Goal: Find specific page/section: Find specific page/section

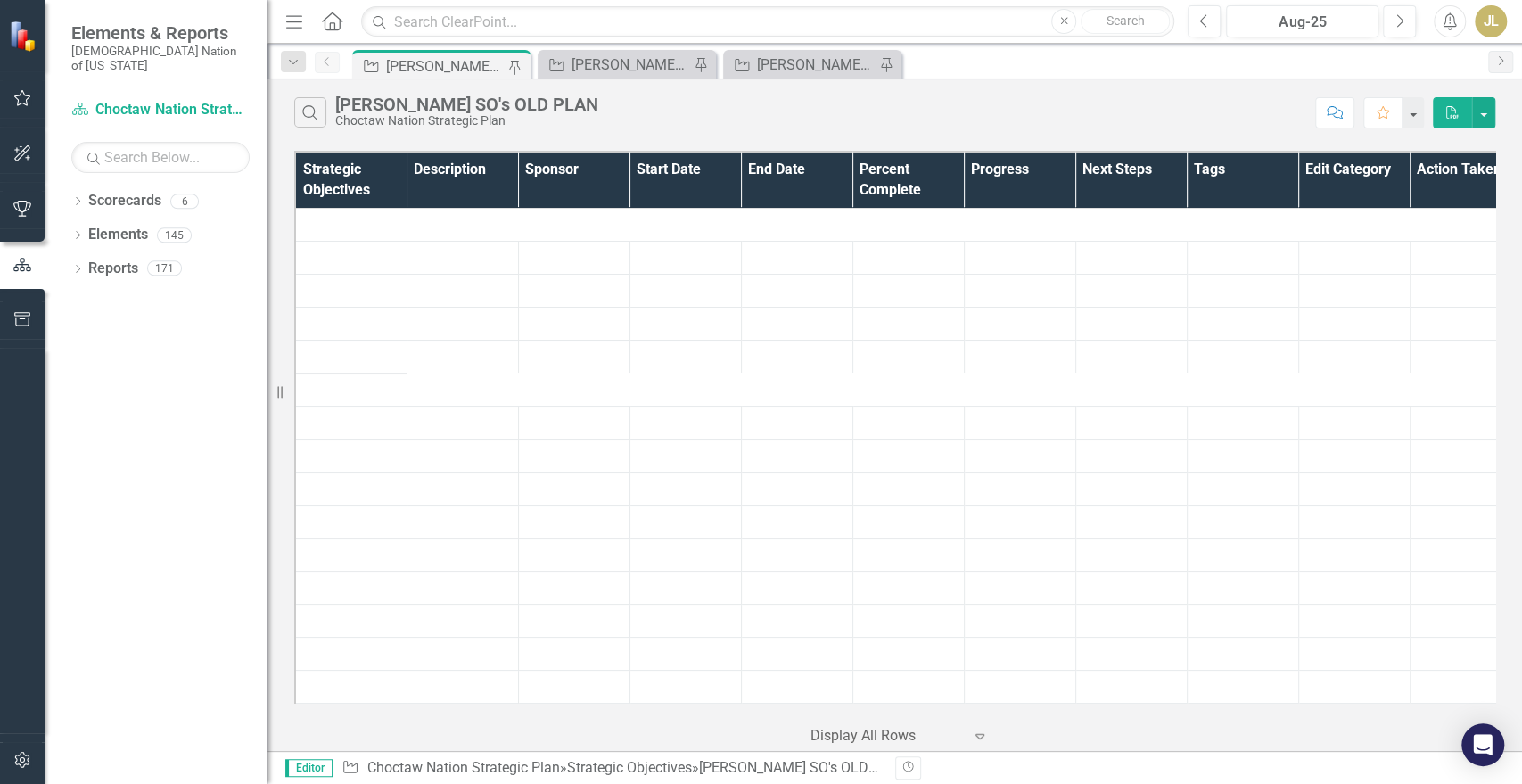
click at [616, 76] on div "Strategic Objective [PERSON_NAME] SOs Pin" at bounding box center [626, 65] width 179 height 30
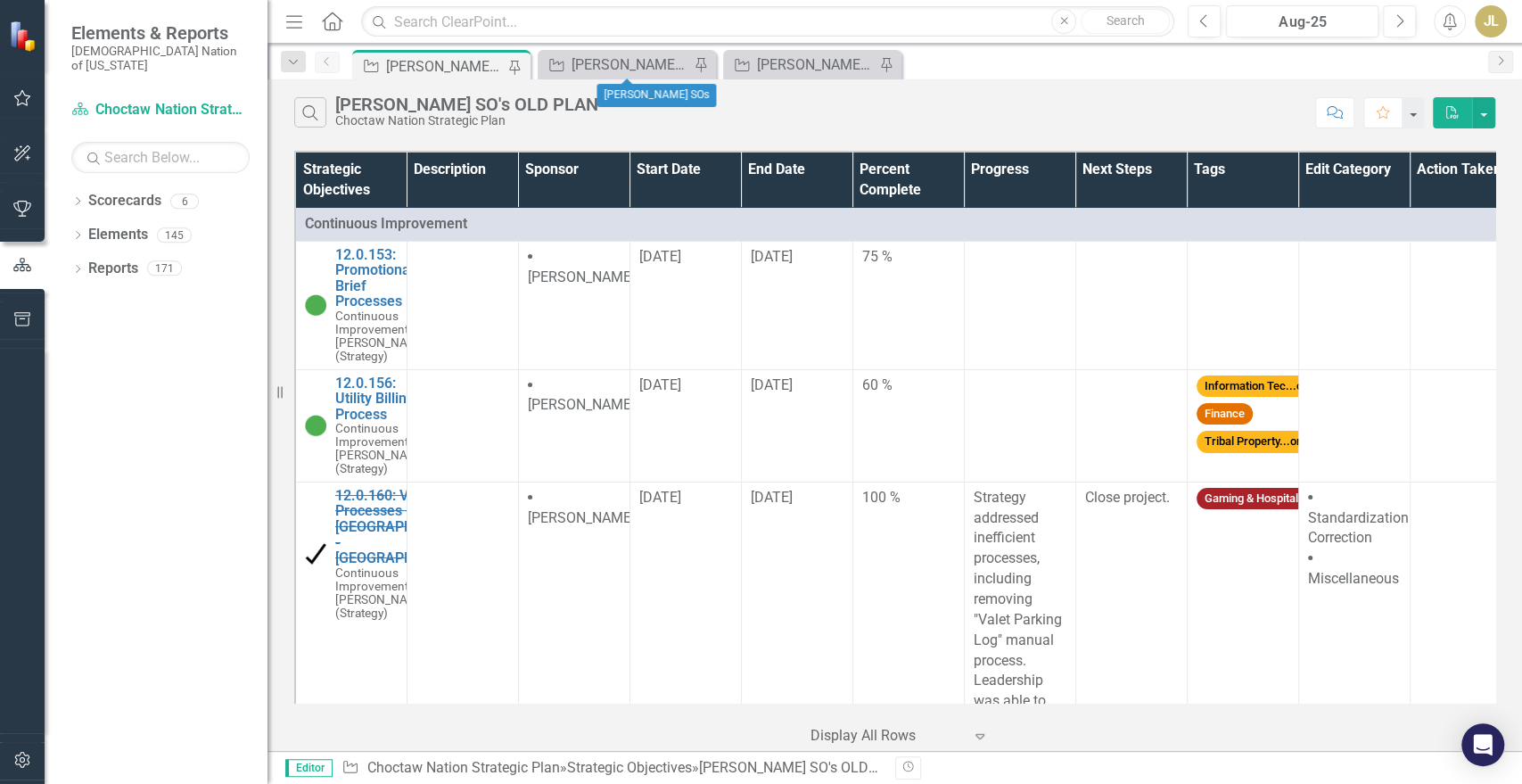
click at [616, 76] on div "Strategic Objective [PERSON_NAME] SOs Pin" at bounding box center [626, 65] width 179 height 30
click at [609, 65] on div "[PERSON_NAME] SOs" at bounding box center [630, 64] width 118 height 23
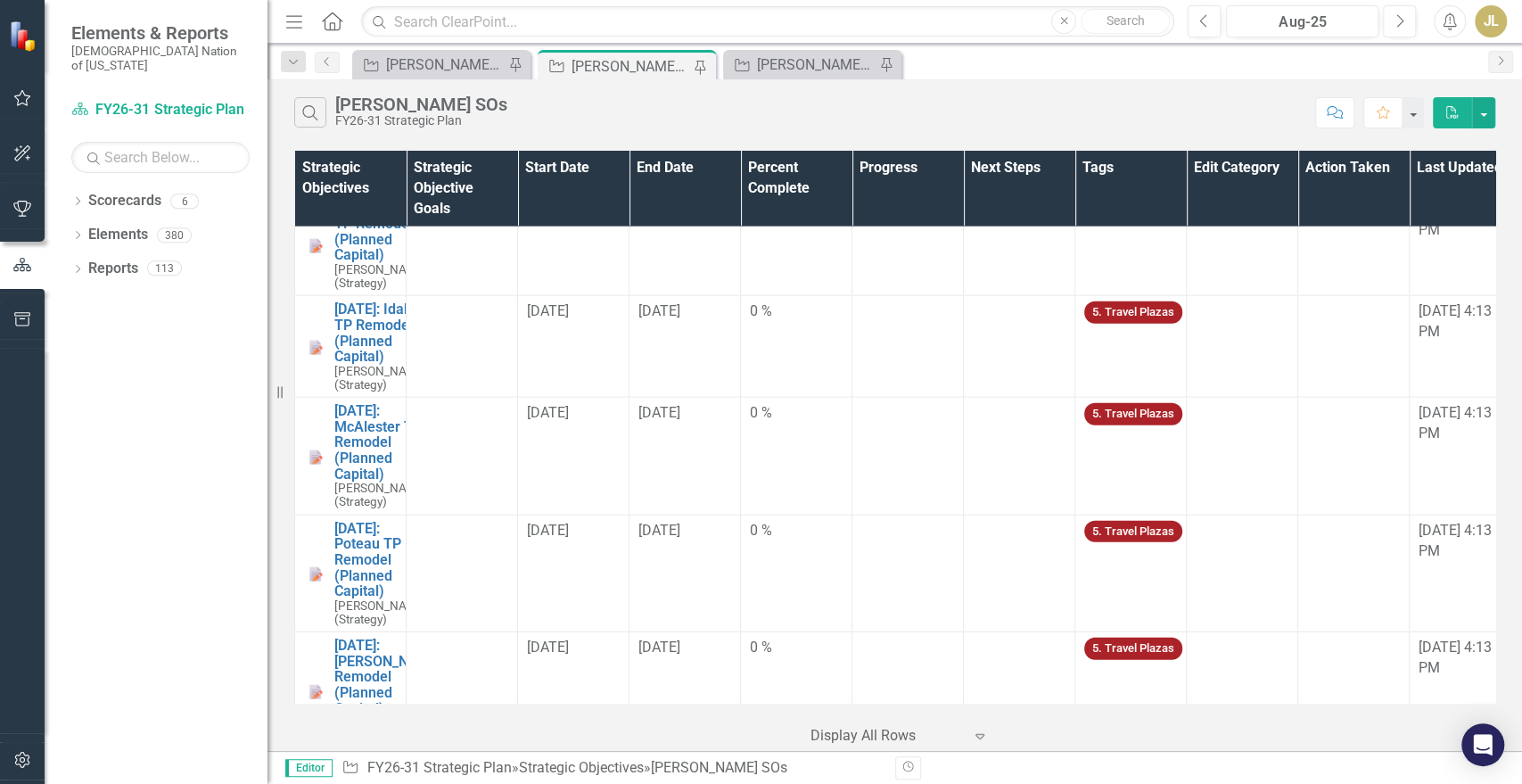
scroll to position [7393, 0]
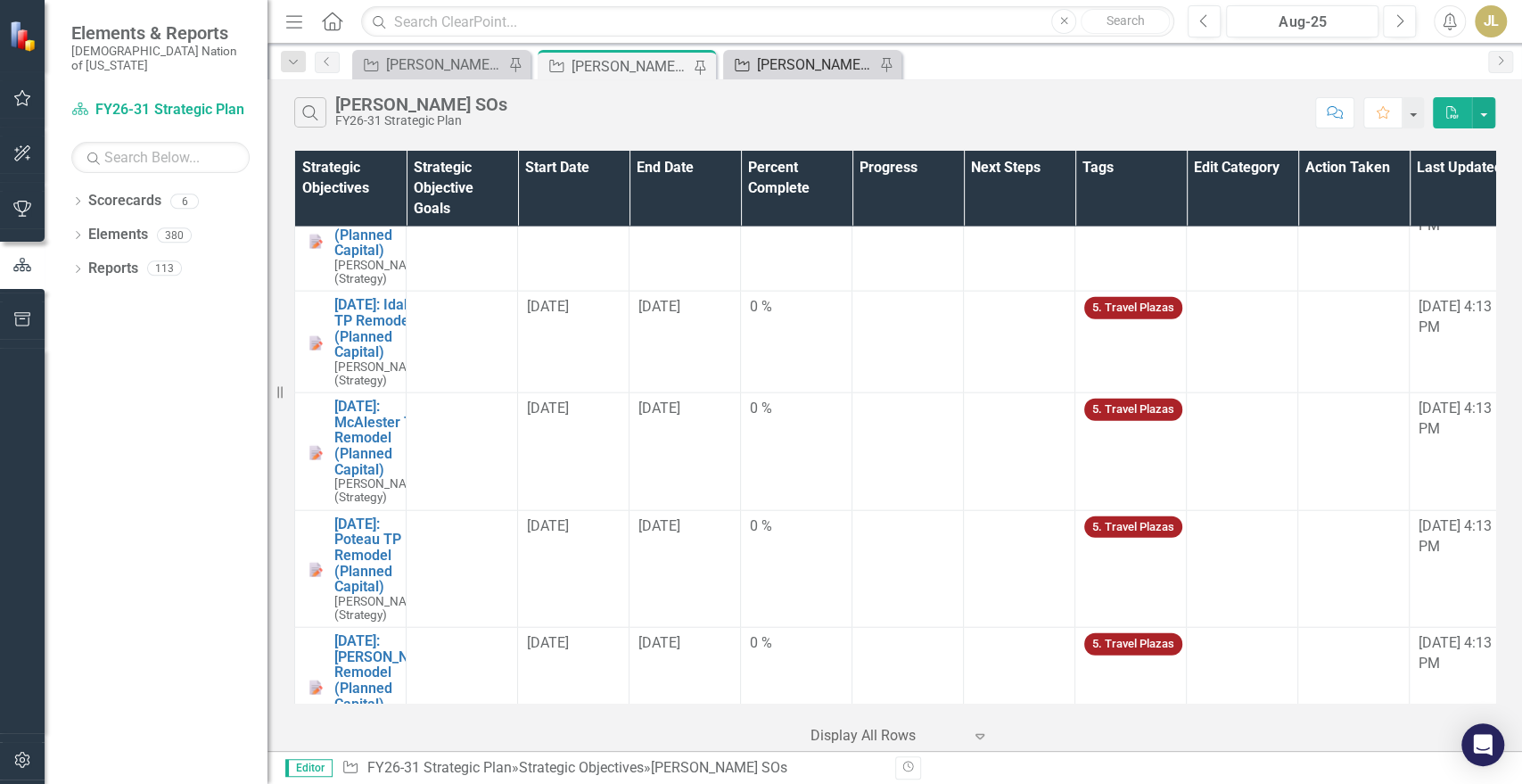
click at [799, 55] on div "[PERSON_NAME]'s Planned Capital" at bounding box center [816, 64] width 118 height 23
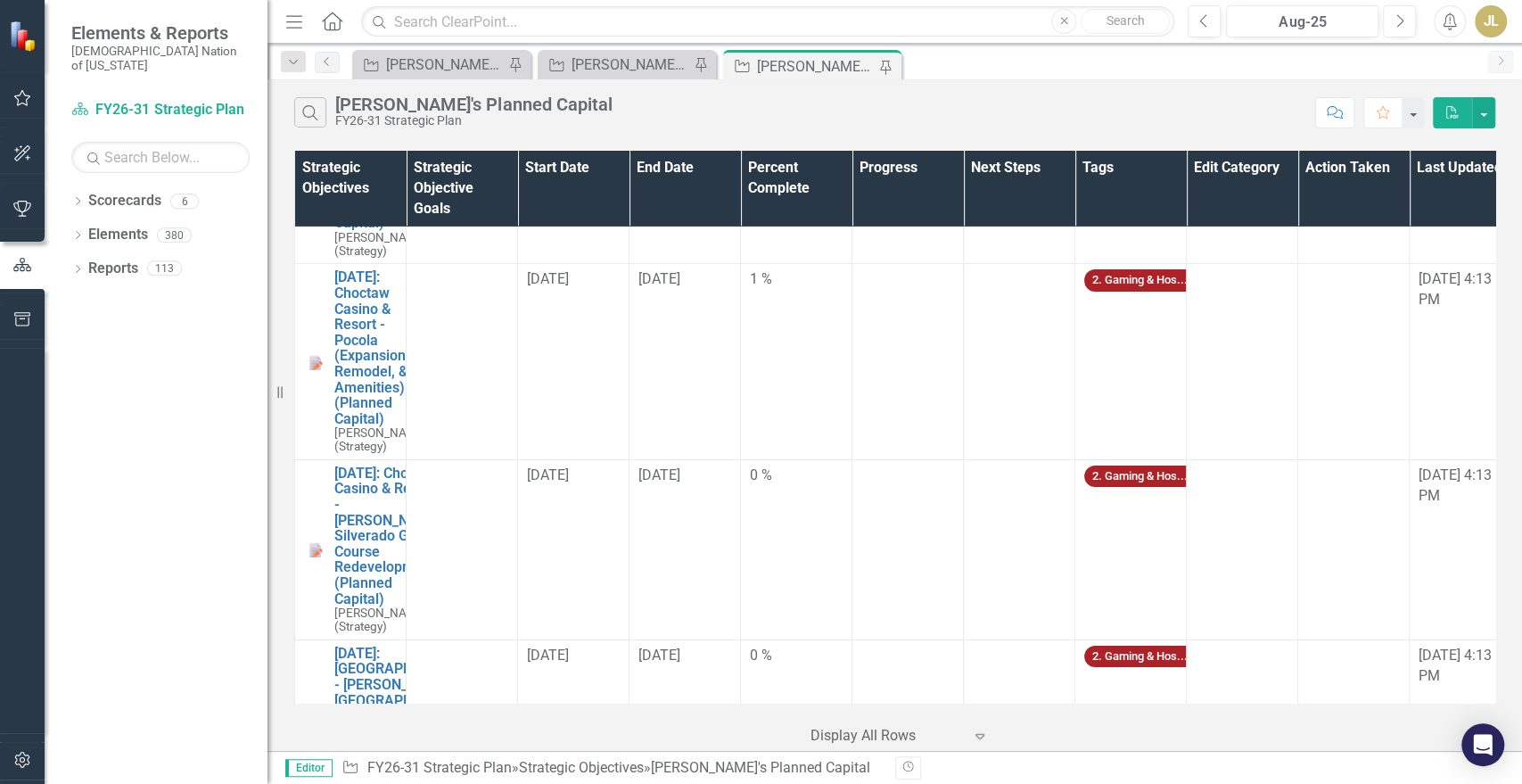
scroll to position [4058, 0]
click at [628, 50] on div "Strategic Objective [PERSON_NAME] SOs Pin" at bounding box center [626, 65] width 179 height 30
click at [628, 55] on div "[PERSON_NAME] SOs" at bounding box center [630, 64] width 118 height 23
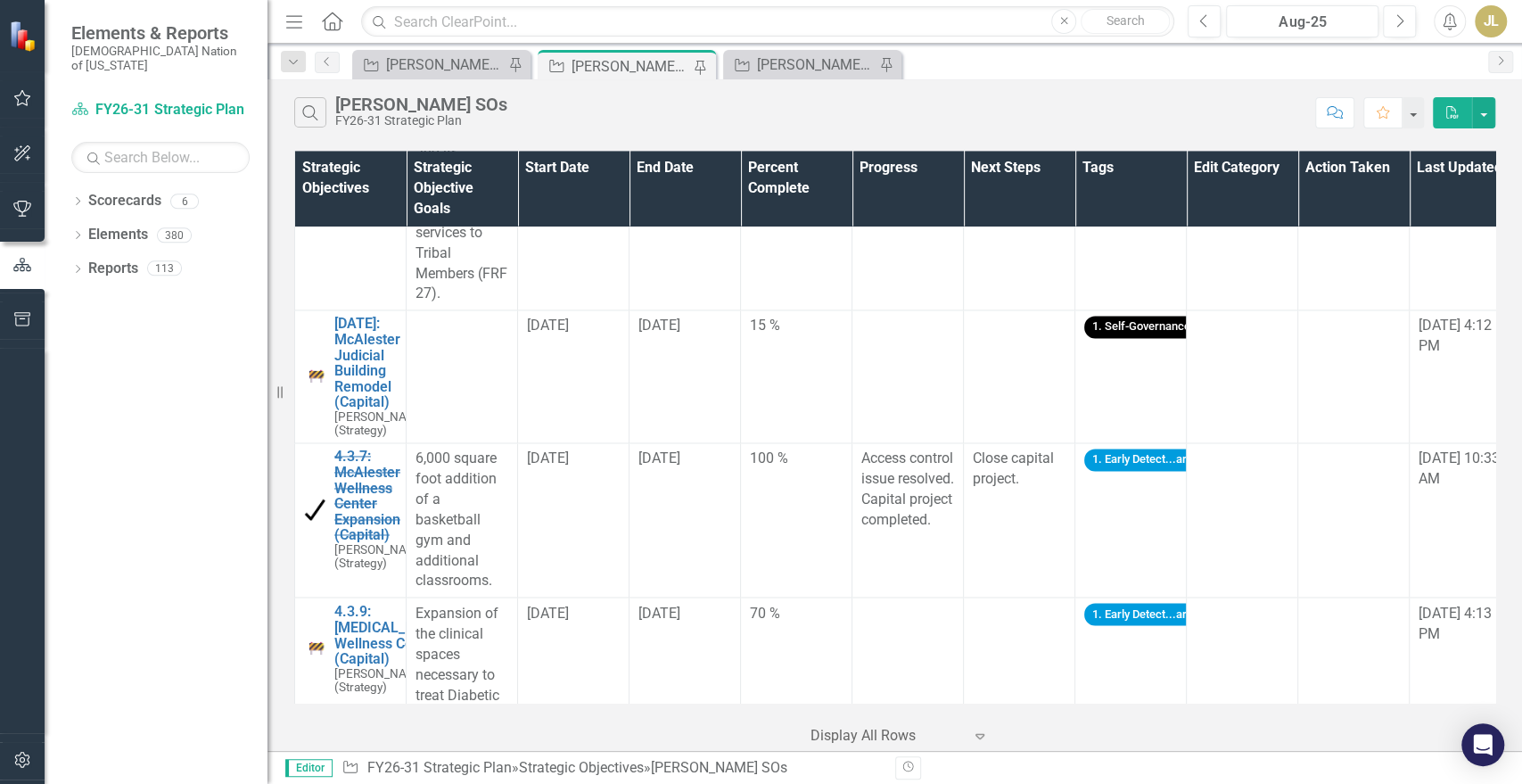
scroll to position [1840, 0]
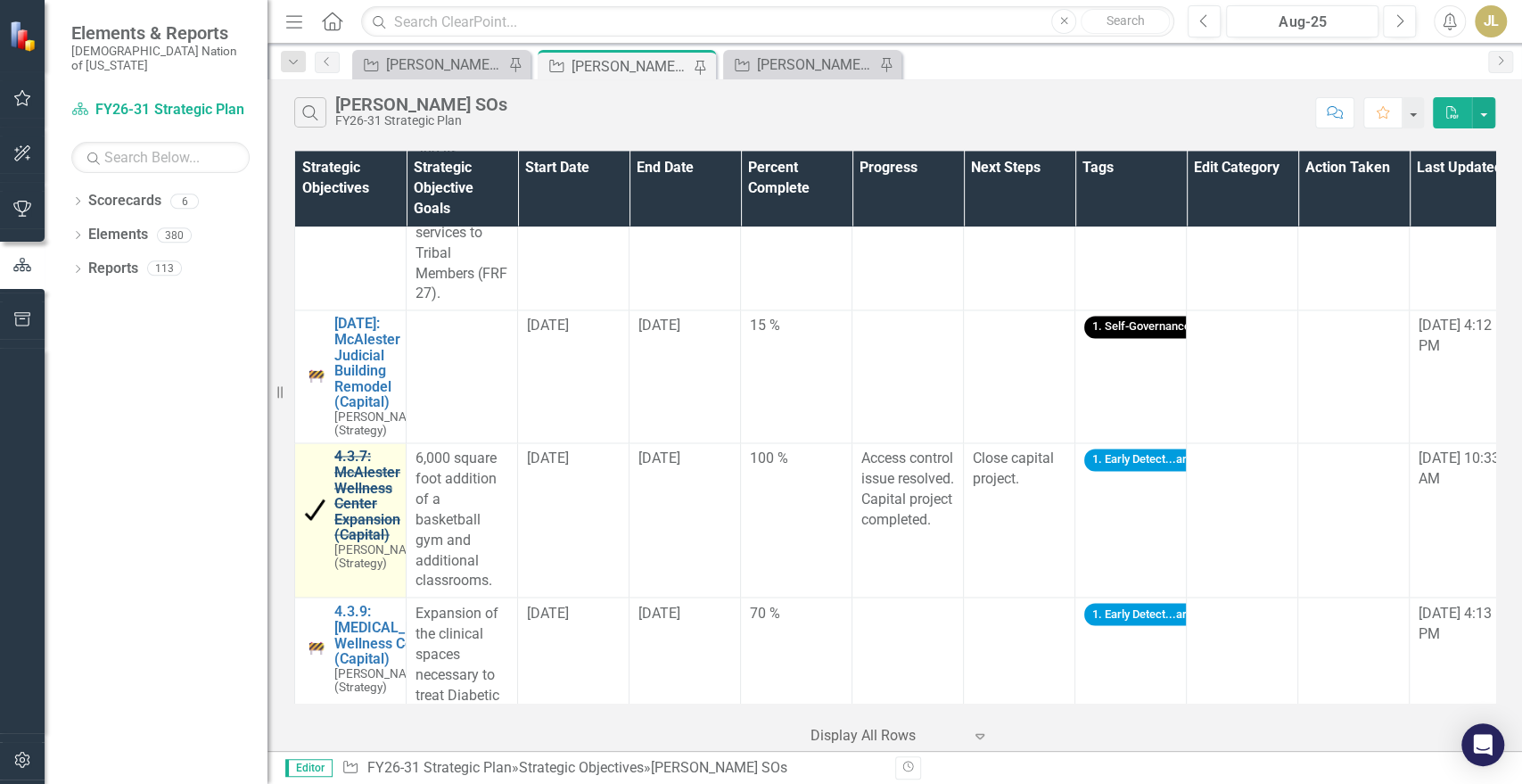
click at [362, 516] on link "4.3.7: McAlester Wellness Center Expansion (Capital)" at bounding box center [381, 496] width 94 height 95
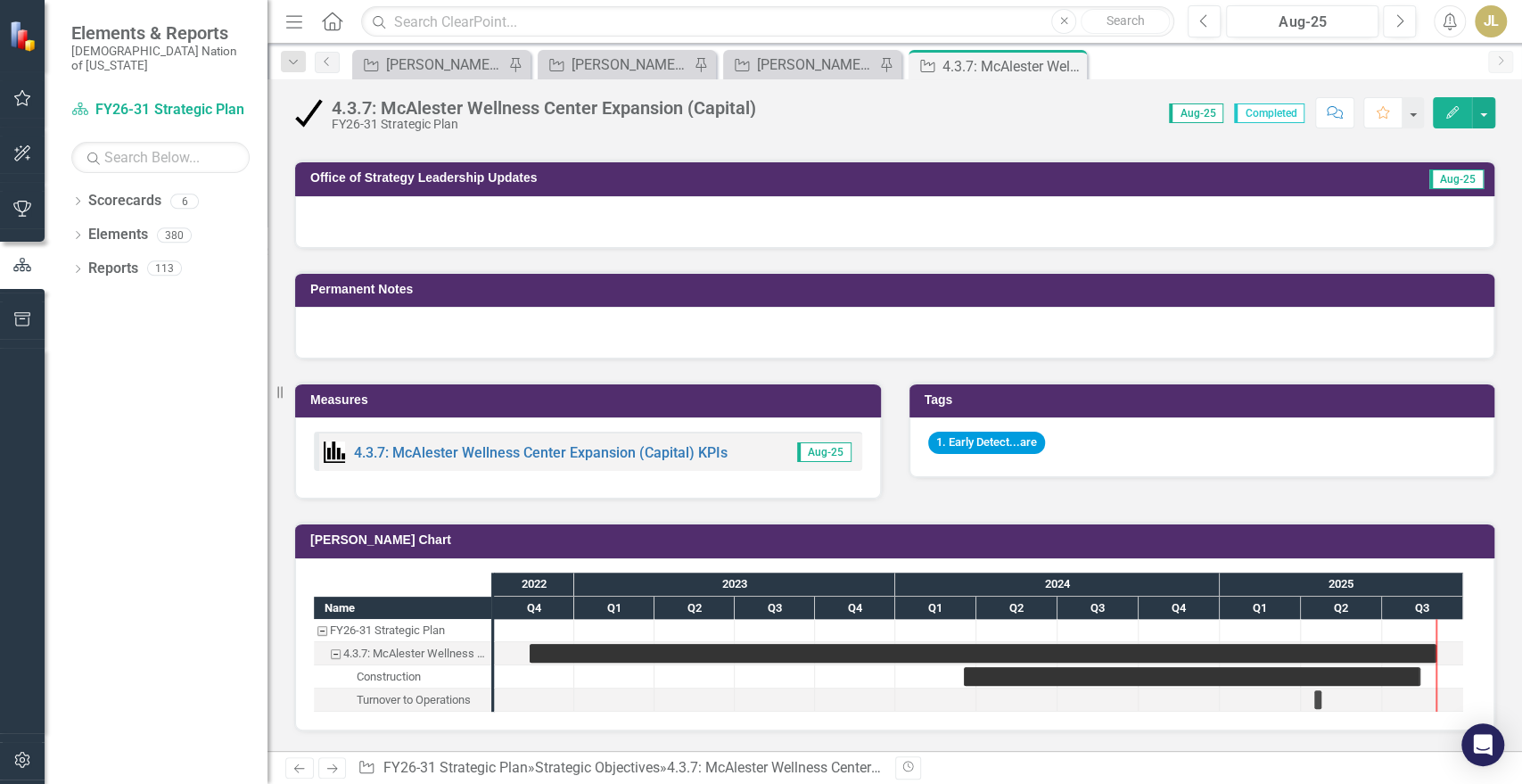
scroll to position [1016, 0]
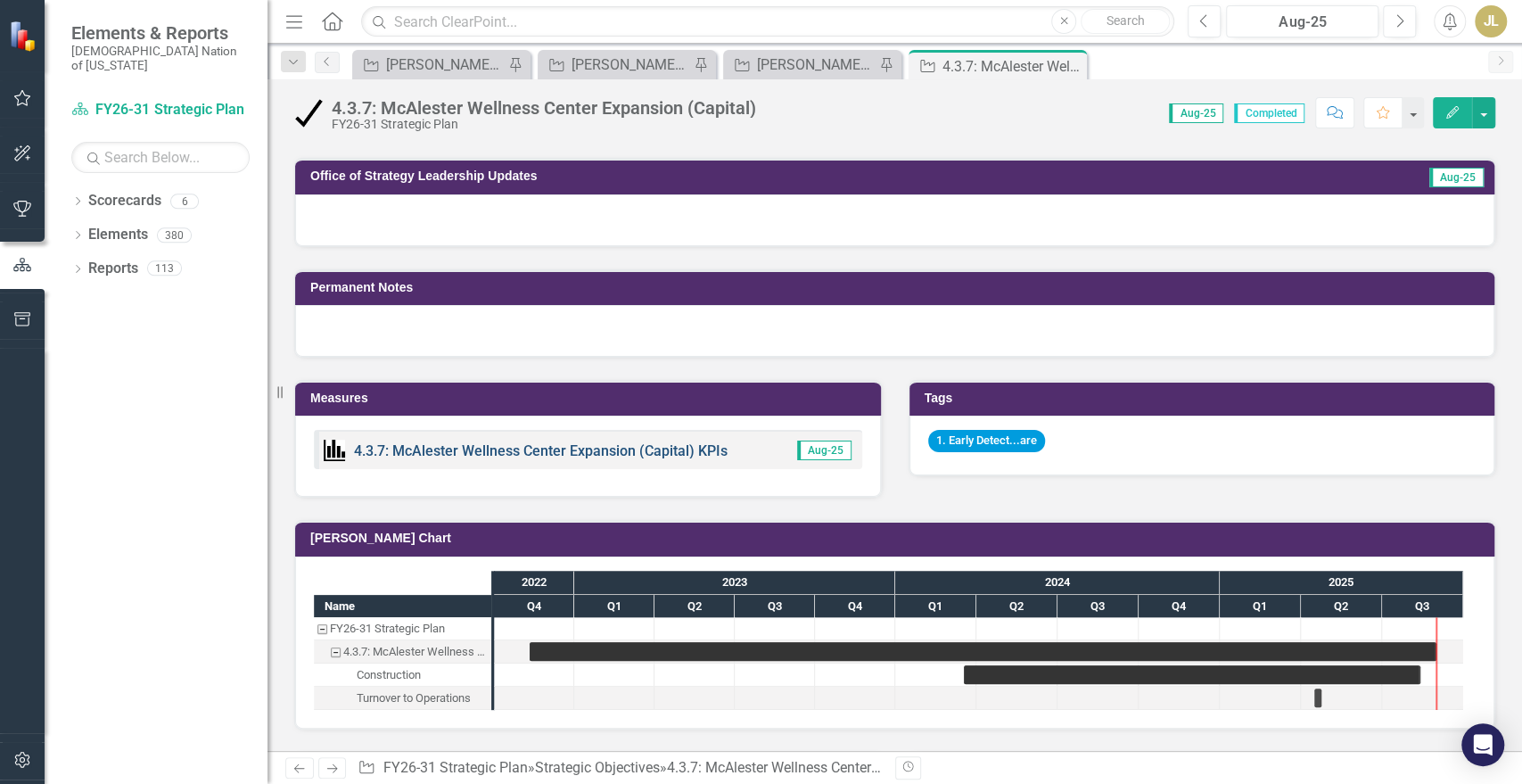
click at [488, 448] on link "4.3.7: McAlester Wellness Center Expansion (Capital) KPIs" at bounding box center [540, 450] width 373 height 17
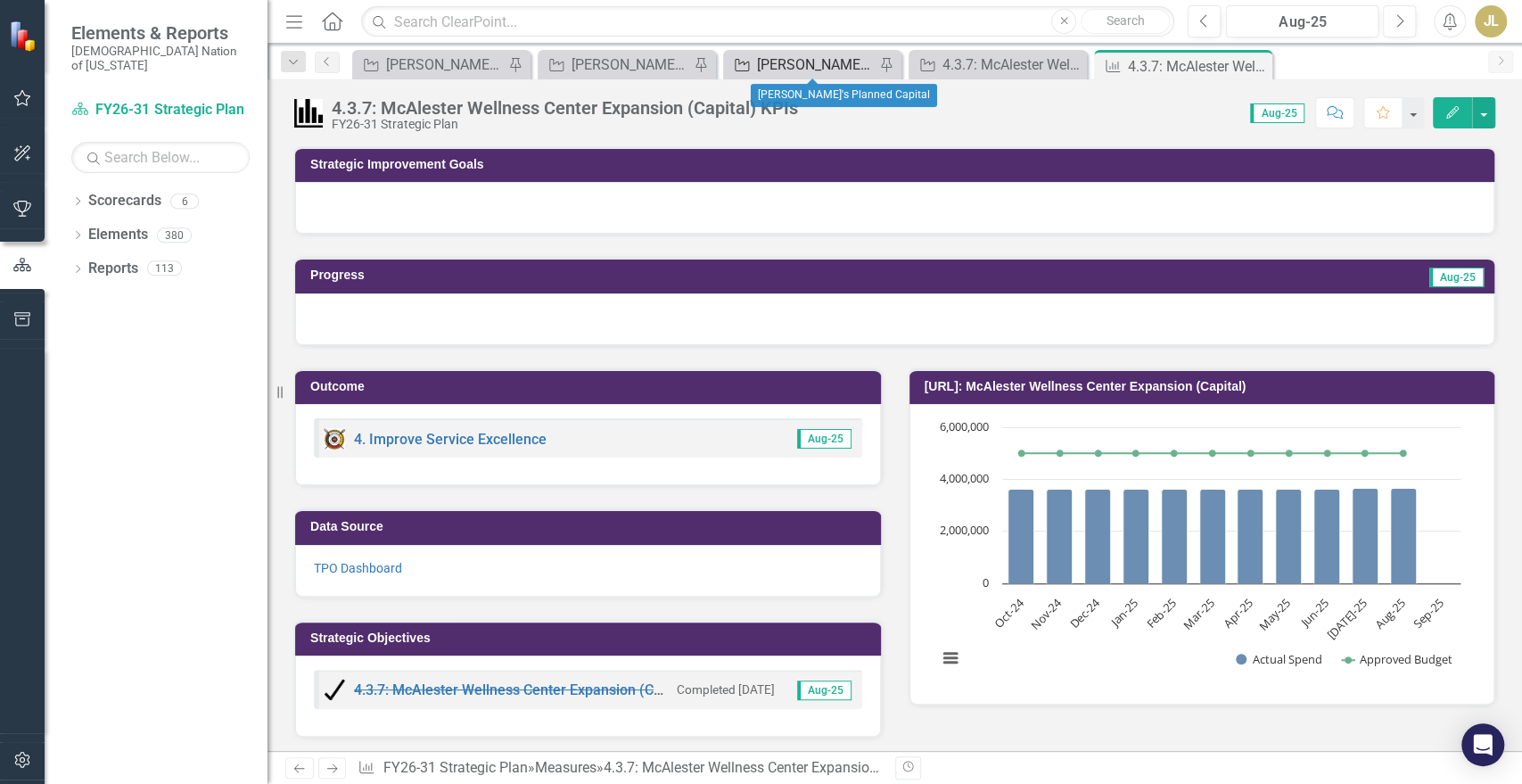
click at [813, 66] on div "[PERSON_NAME]'s Planned Capital" at bounding box center [816, 64] width 118 height 23
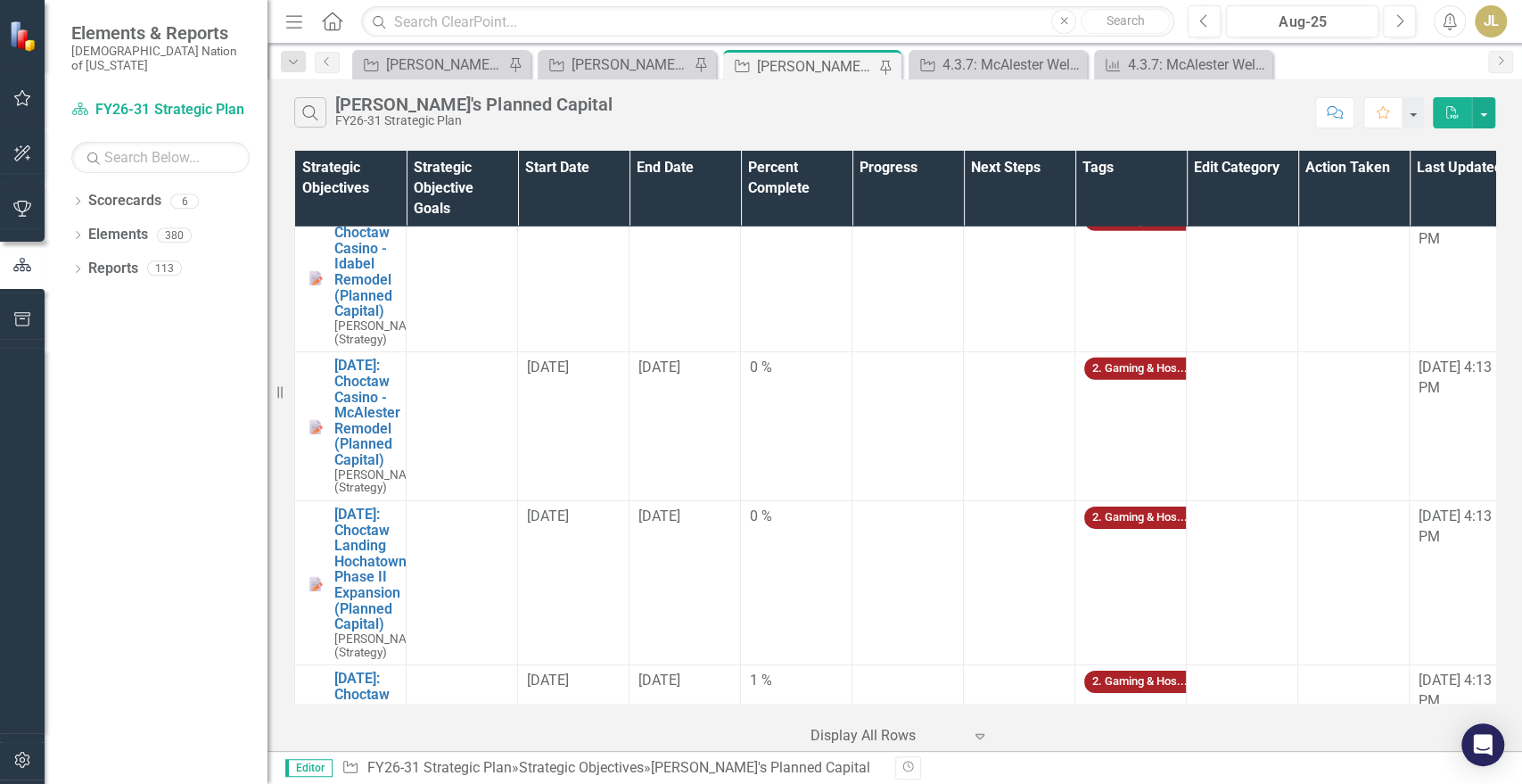
scroll to position [3709, 0]
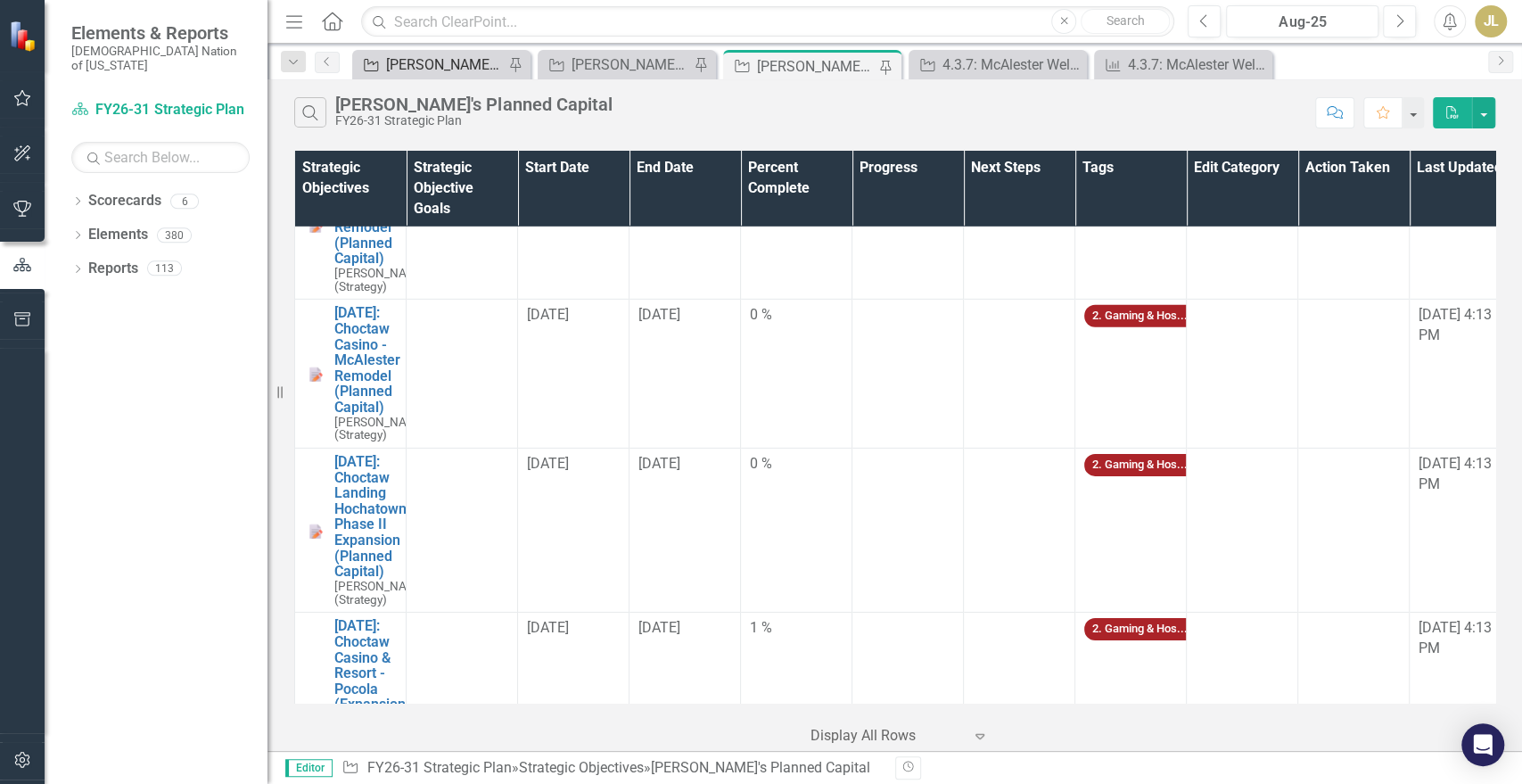
click at [416, 60] on div "[PERSON_NAME] SO's OLD PLAN" at bounding box center [444, 64] width 118 height 23
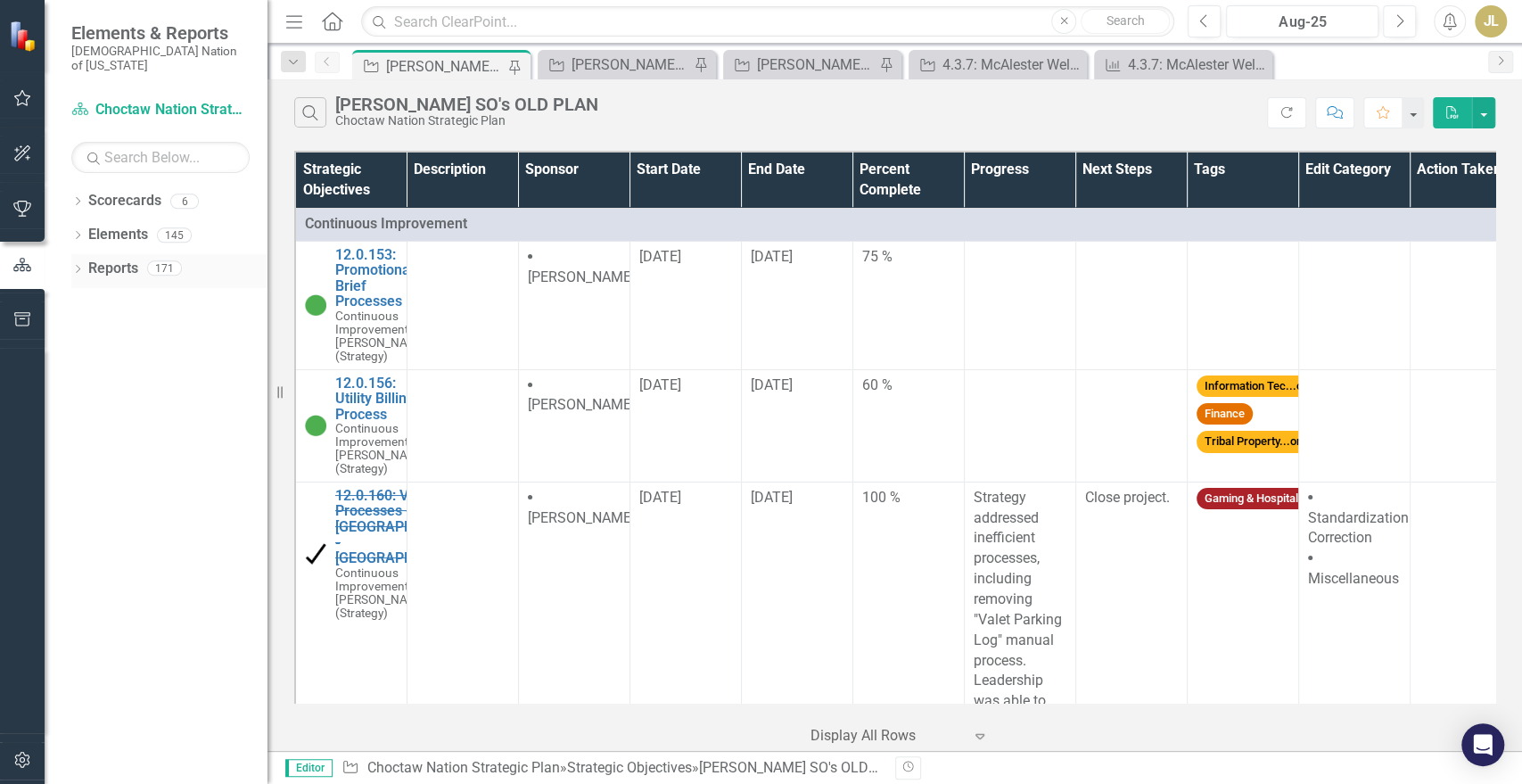
click at [84, 254] on div "Dropdown Reports 171" at bounding box center [169, 271] width 197 height 34
click at [79, 266] on icon "Dropdown" at bounding box center [77, 271] width 13 height 10
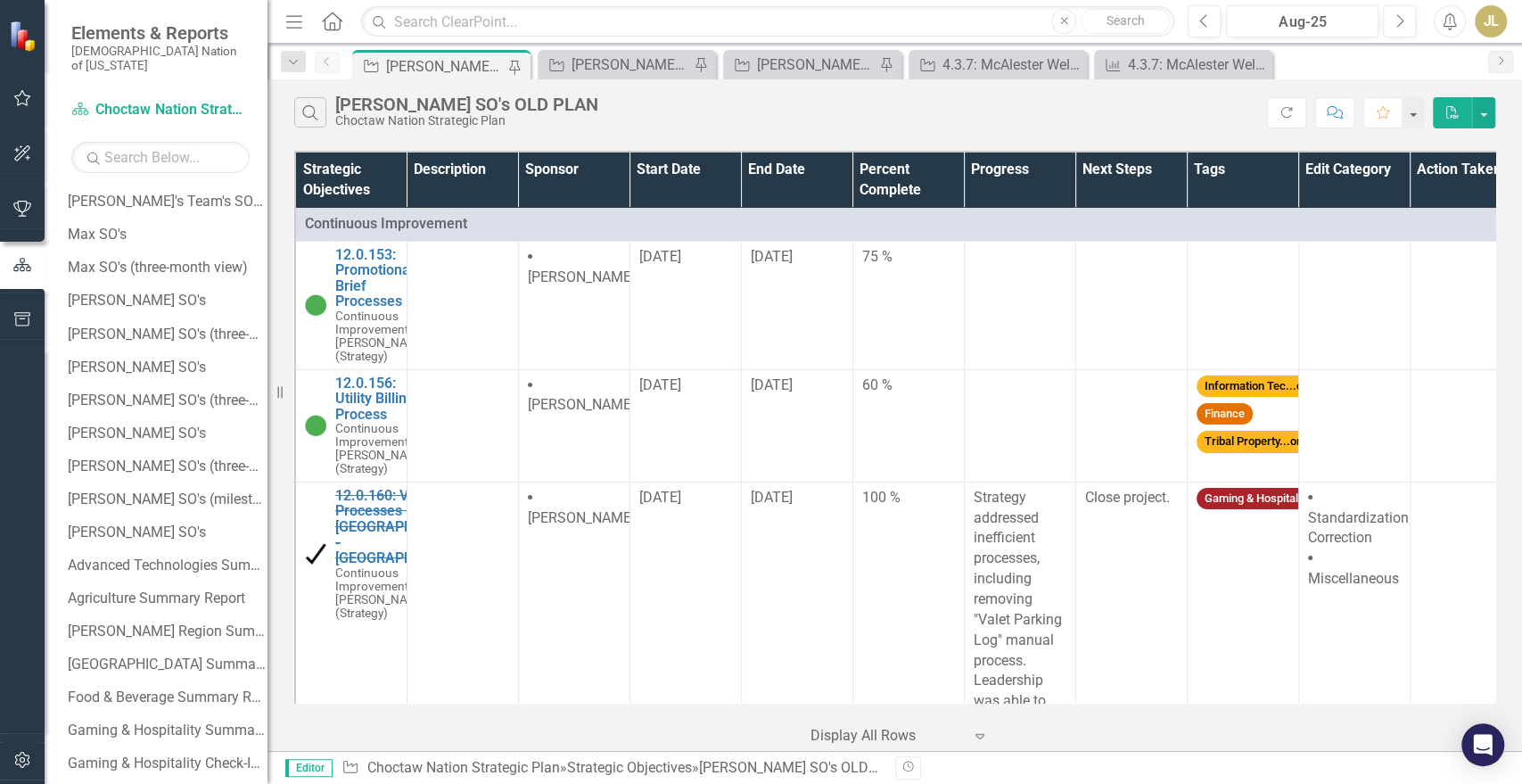
scroll to position [2147, 0]
click at [157, 356] on link "[PERSON_NAME] SO's" at bounding box center [165, 363] width 204 height 29
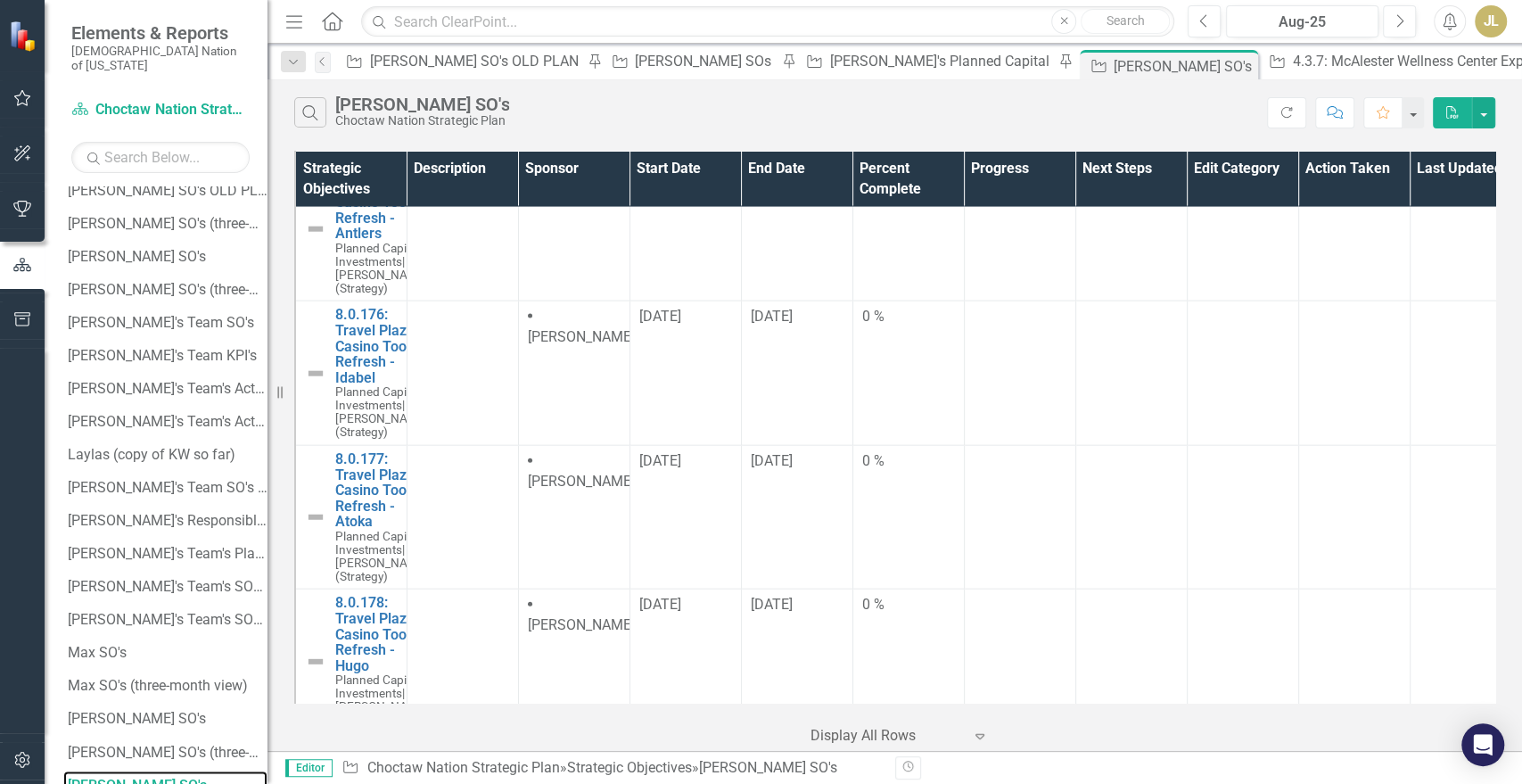
scroll to position [11754, 0]
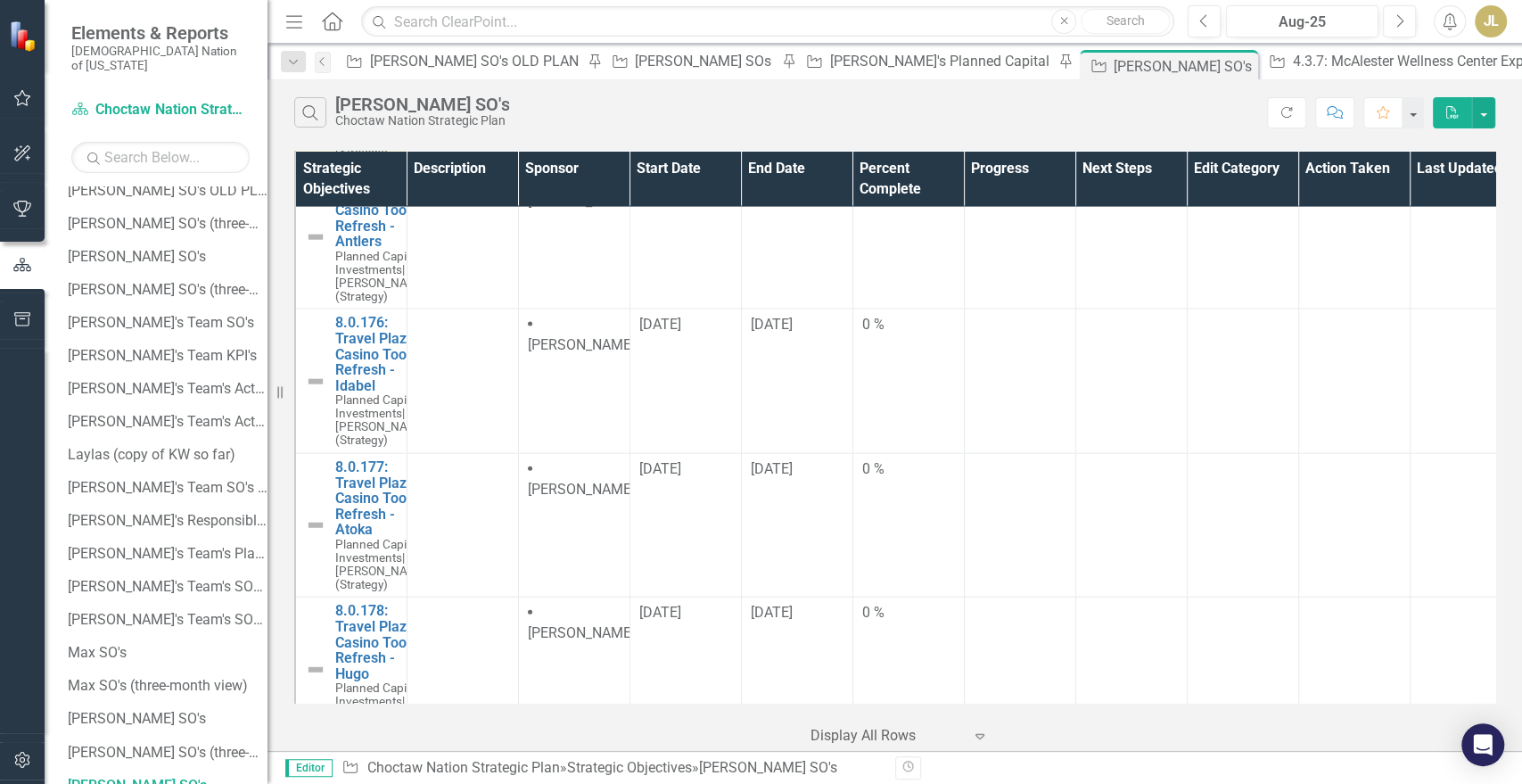
click at [357, 106] on link "8.0.161: Travel Plaza/Casino Too Refresh - [PERSON_NAME][GEOGRAPHIC_DATA]" at bounding box center [403, 66] width 137 height 78
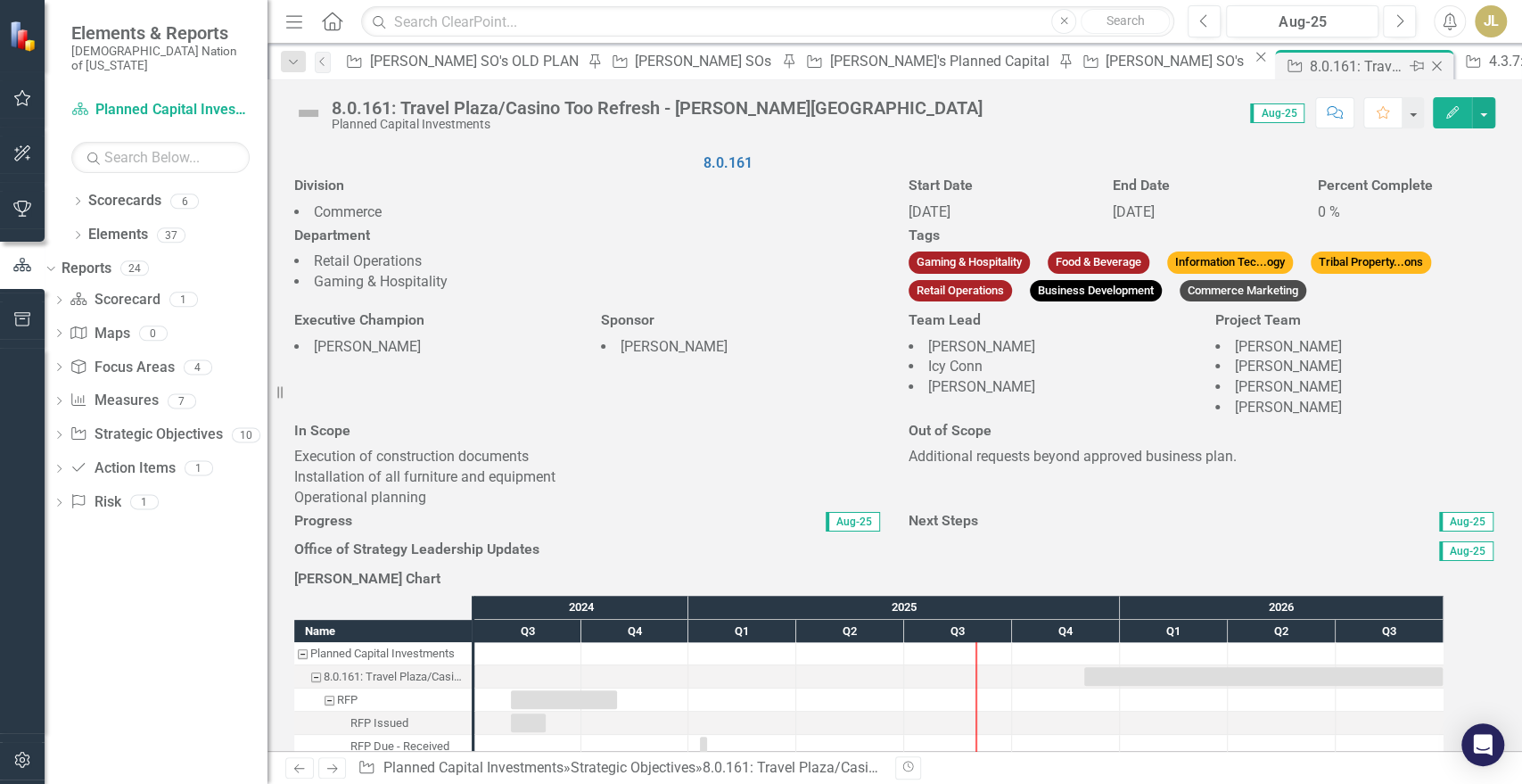
click at [1428, 62] on icon "Close" at bounding box center [1437, 66] width 18 height 14
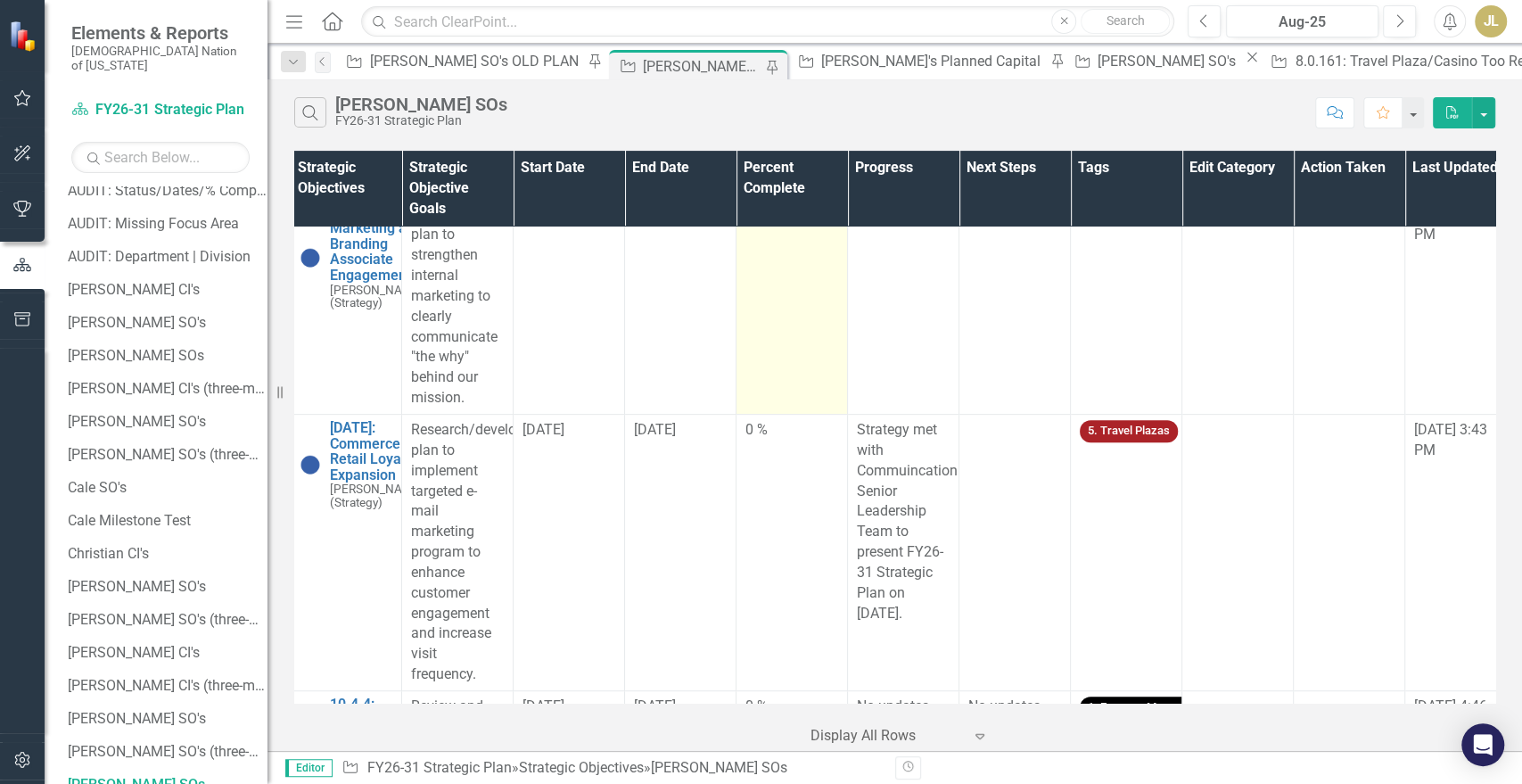
scroll to position [444, 5]
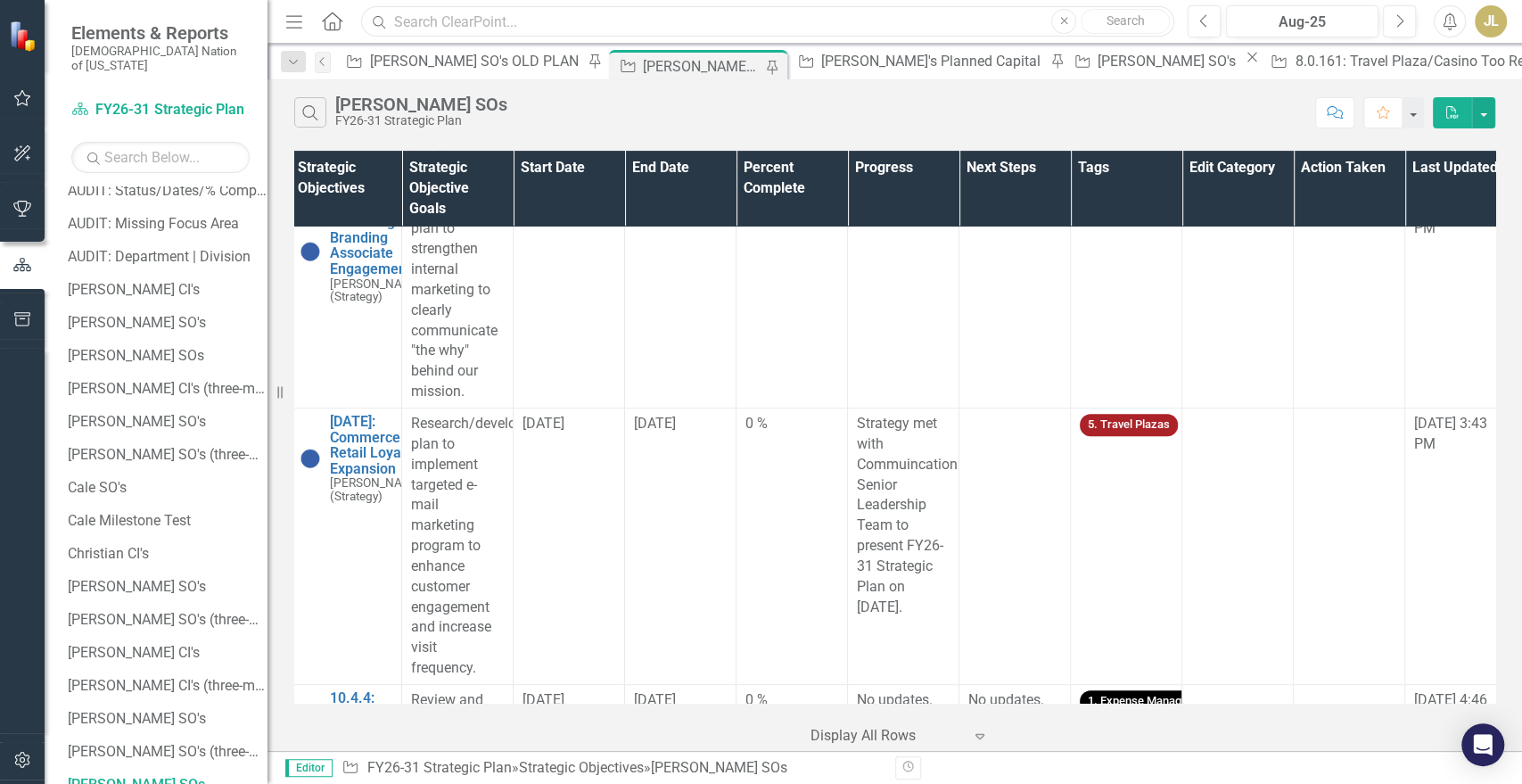
click at [541, 19] on input "text" at bounding box center [767, 22] width 813 height 32
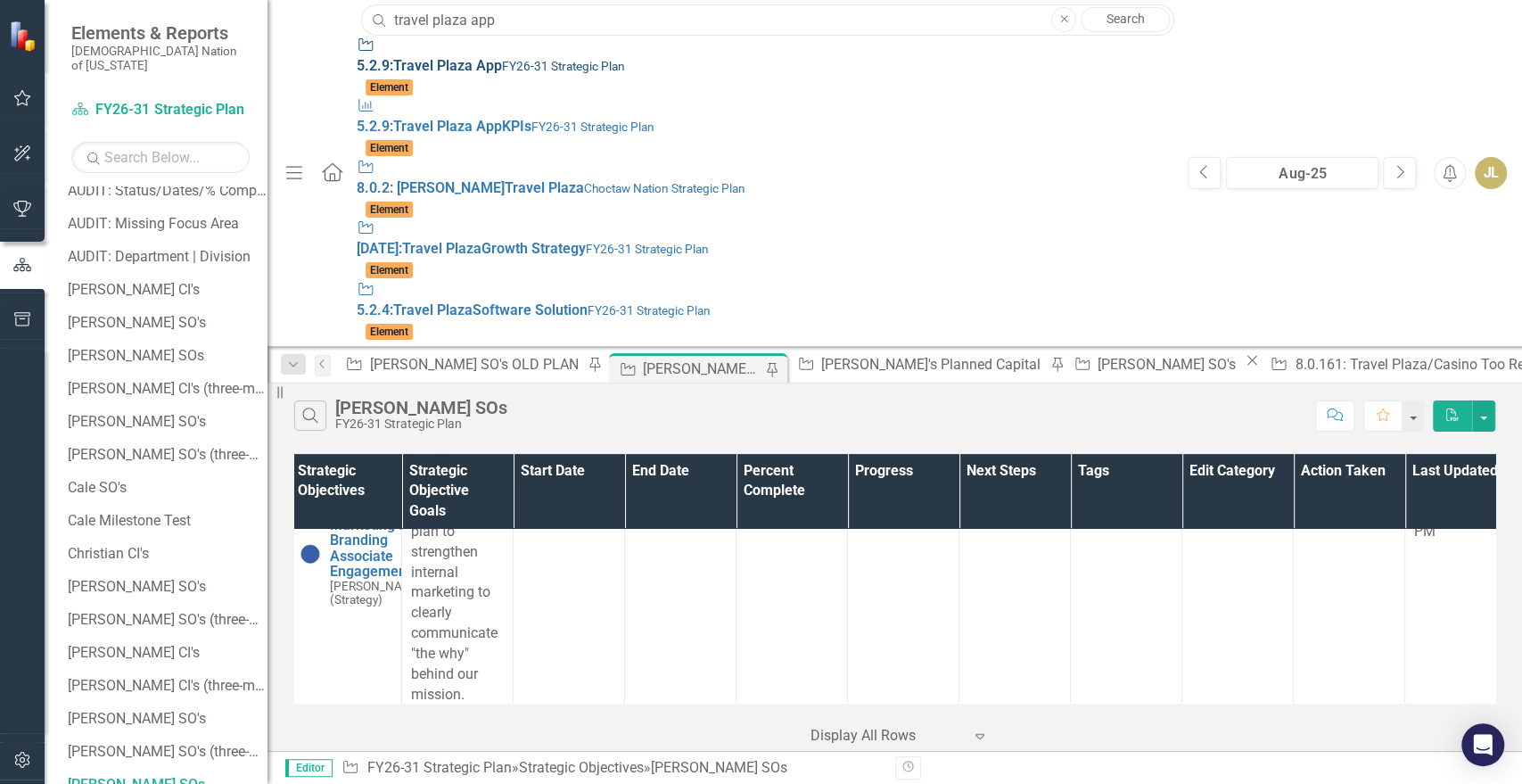
type input "travel plaza app"
click at [502, 69] on small "FY26-31 Strategic Plan" at bounding box center [563, 66] width 123 height 14
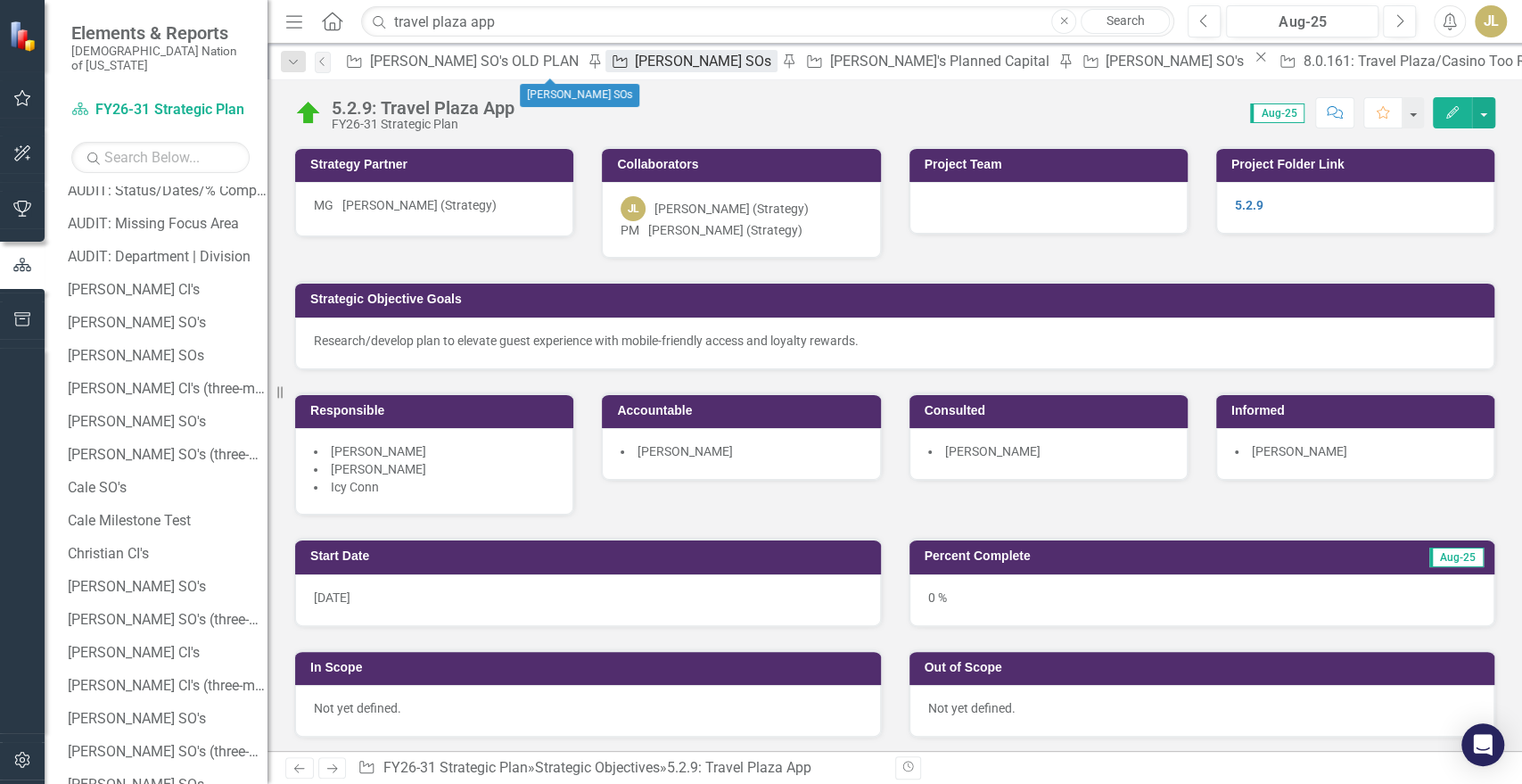
click at [635, 69] on div "[PERSON_NAME] SOs" at bounding box center [706, 61] width 142 height 23
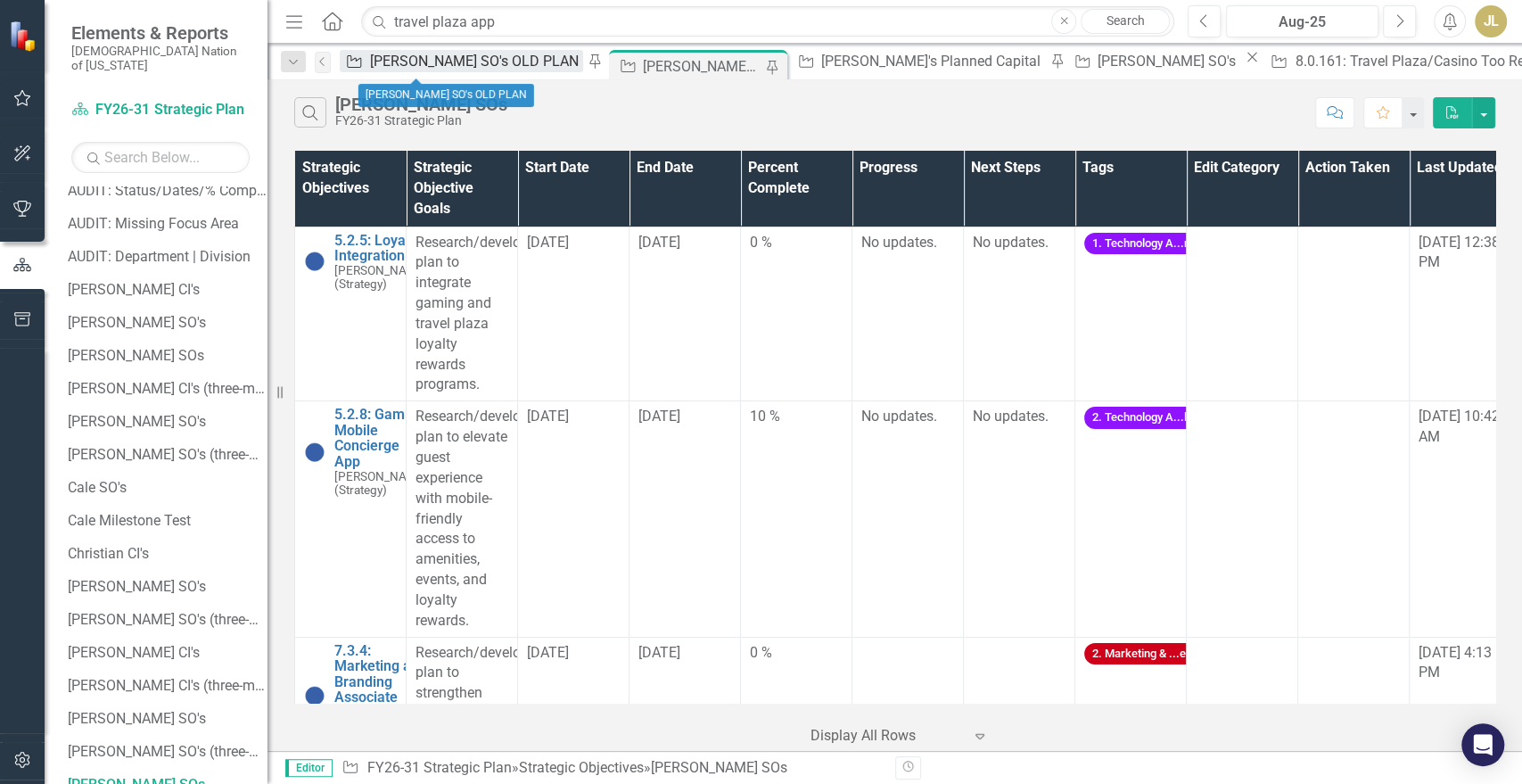
click at [414, 69] on div "[PERSON_NAME] SO's OLD PLAN" at bounding box center [476, 61] width 214 height 23
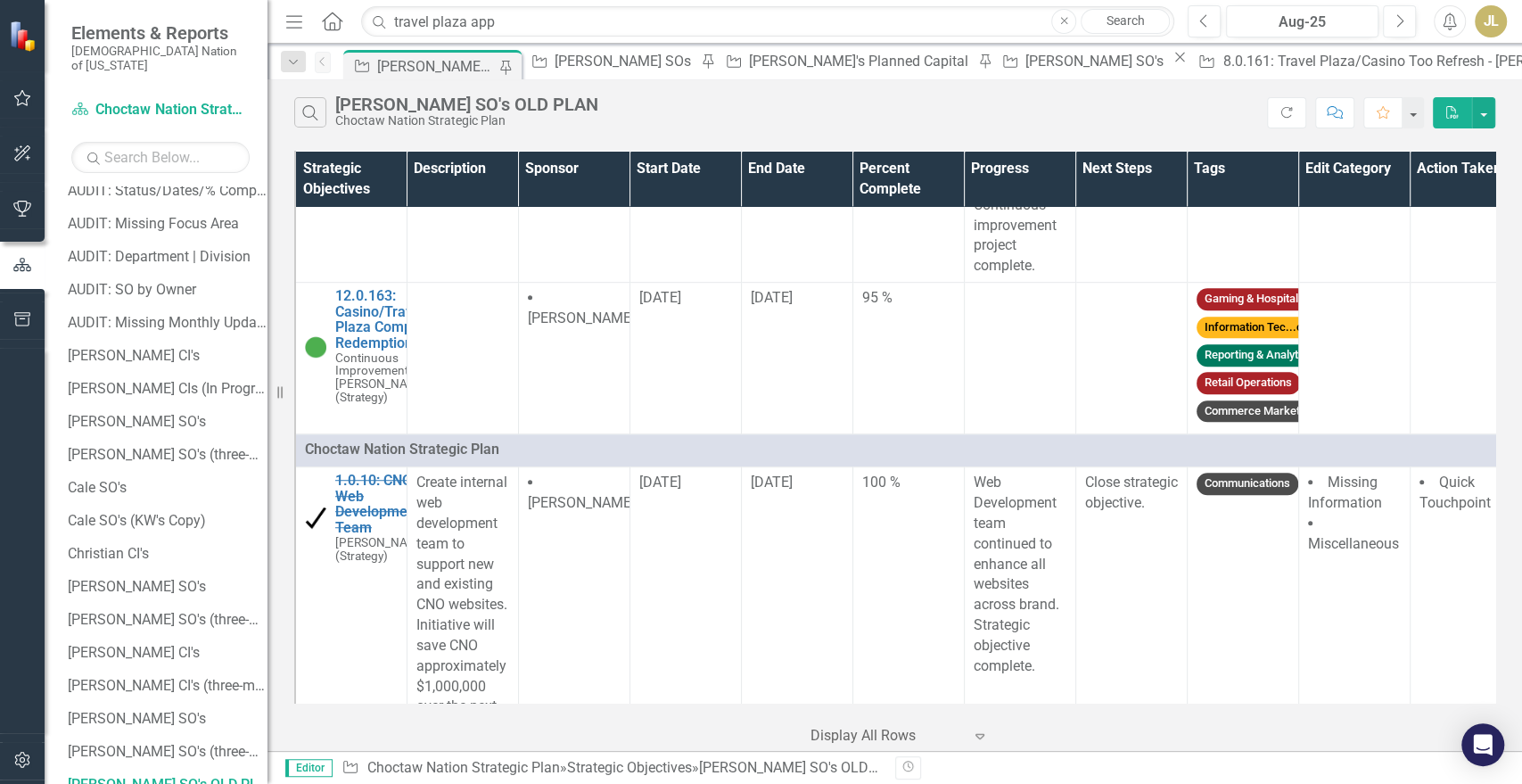
scroll to position [670, 0]
